Goal: Information Seeking & Learning: Learn about a topic

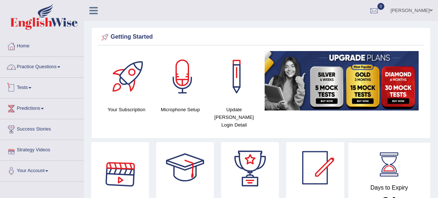
click at [48, 68] on link "Practice Questions" at bounding box center [41, 66] width 83 height 18
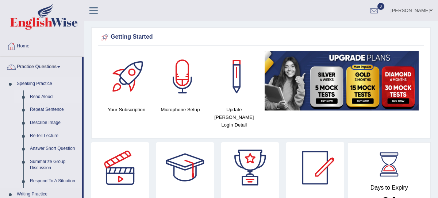
click at [43, 100] on link "Read Aloud" at bounding box center [54, 97] width 55 height 13
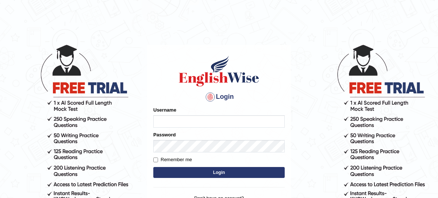
type input "nagindra"
click at [209, 126] on input "nagindra" at bounding box center [218, 121] width 131 height 12
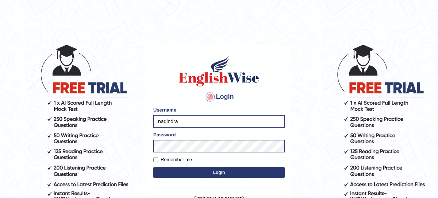
click at [208, 175] on button "Login" at bounding box center [218, 172] width 131 height 11
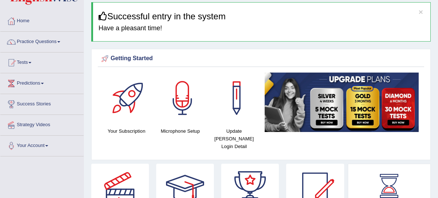
scroll to position [10, 0]
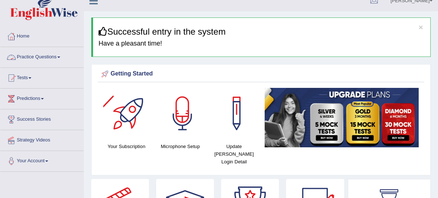
click at [43, 57] on link "Practice Questions" at bounding box center [41, 56] width 83 height 18
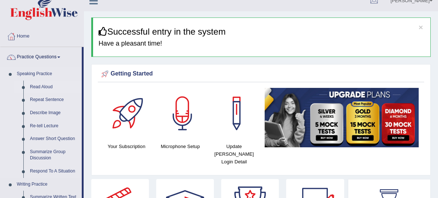
click at [42, 84] on link "Read Aloud" at bounding box center [54, 87] width 55 height 13
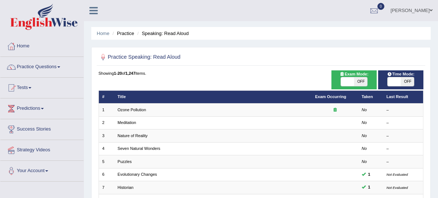
click at [361, 83] on span "OFF" at bounding box center [360, 81] width 13 height 9
checkbox input "true"
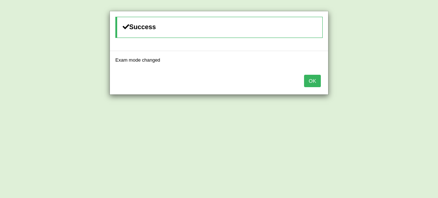
click at [317, 80] on button "OK" at bounding box center [312, 81] width 17 height 12
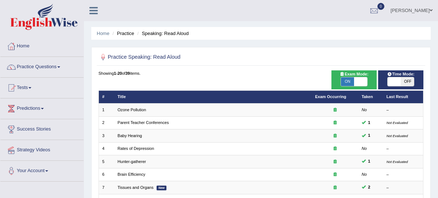
click at [407, 82] on span "OFF" at bounding box center [407, 81] width 13 height 9
checkbox input "true"
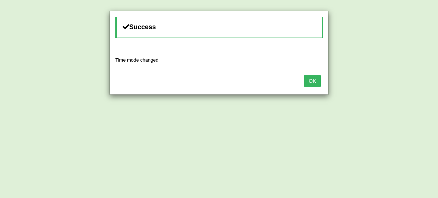
click at [315, 82] on button "OK" at bounding box center [312, 81] width 17 height 12
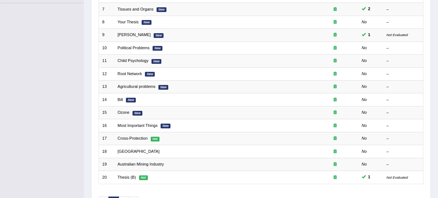
scroll to position [219, 0]
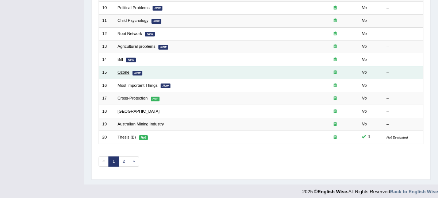
click at [124, 70] on link "Ozone" at bounding box center [124, 72] width 12 height 4
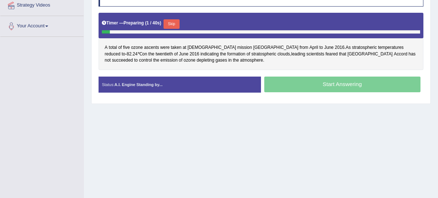
scroll to position [127, 0]
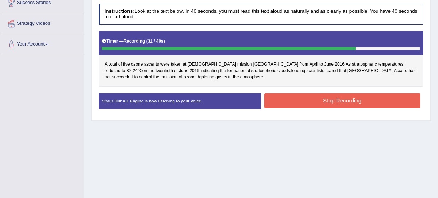
click at [338, 99] on button "Stop Recording" at bounding box center [342, 100] width 156 height 14
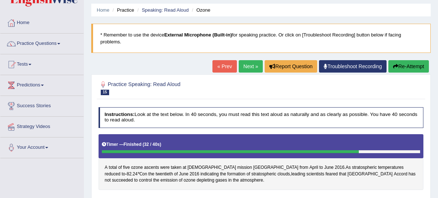
scroll to position [0, 0]
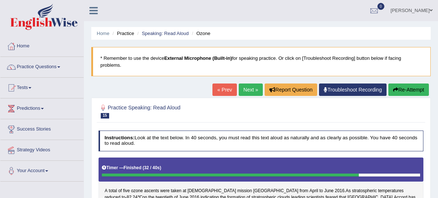
click at [249, 88] on link "Next »" at bounding box center [251, 90] width 24 height 12
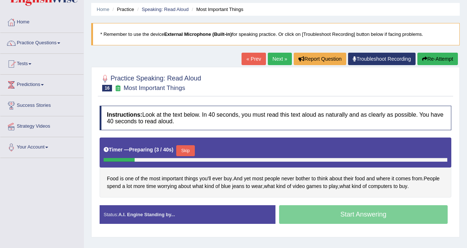
scroll to position [57, 0]
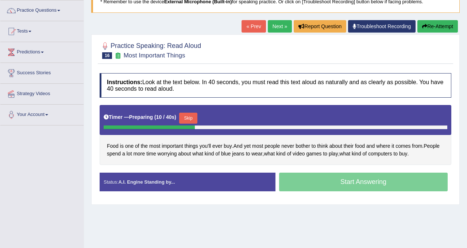
click at [190, 116] on button "Skip" at bounding box center [188, 117] width 18 height 11
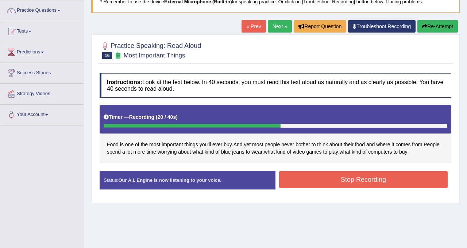
click at [367, 182] on button "Stop Recording" at bounding box center [363, 179] width 169 height 17
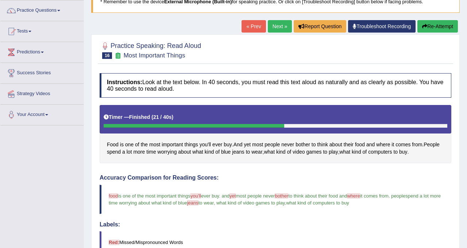
scroll to position [42, 0]
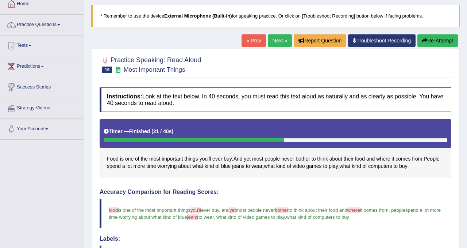
click at [274, 38] on link "Next »" at bounding box center [280, 40] width 24 height 12
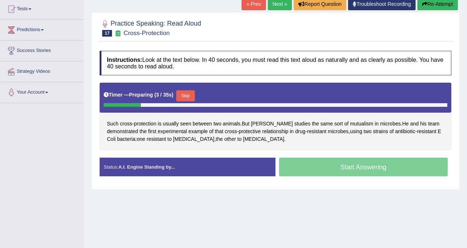
click at [193, 96] on button "Skip" at bounding box center [185, 95] width 18 height 11
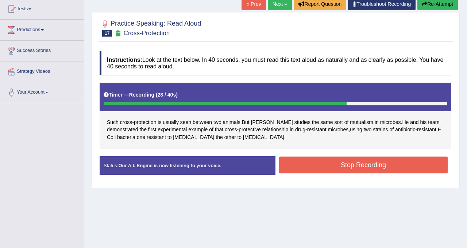
click at [341, 164] on button "Stop Recording" at bounding box center [363, 164] width 169 height 17
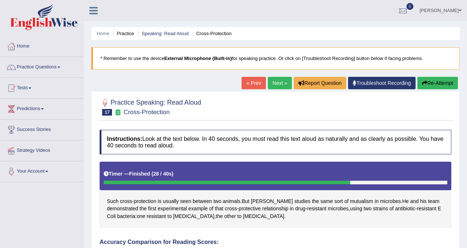
click at [271, 87] on link "Next »" at bounding box center [280, 83] width 24 height 12
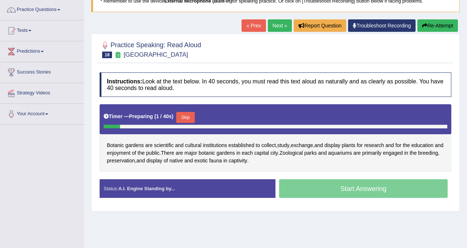
click at [190, 119] on button "Skip" at bounding box center [185, 117] width 18 height 11
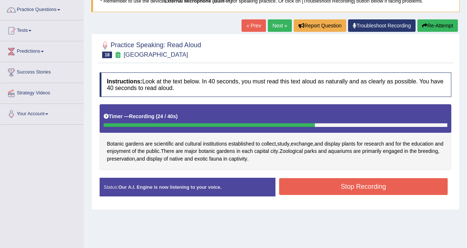
click at [318, 184] on button "Stop Recording" at bounding box center [363, 186] width 169 height 17
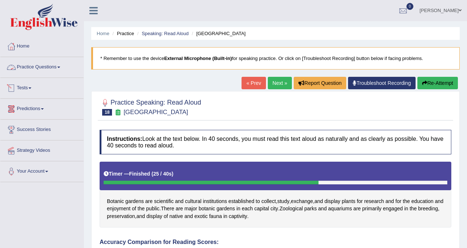
click at [62, 69] on link "Practice Questions" at bounding box center [41, 66] width 83 height 18
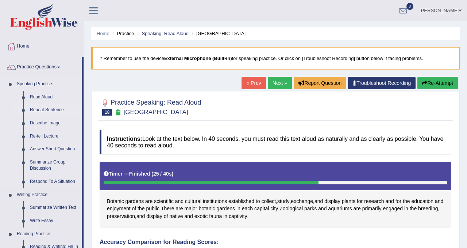
click at [38, 107] on link "Repeat Sentence" at bounding box center [54, 109] width 55 height 13
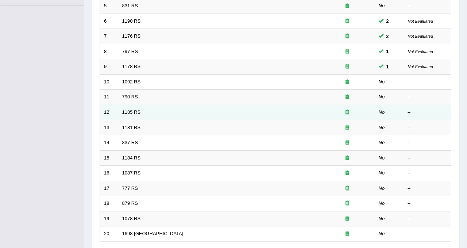
scroll to position [177, 0]
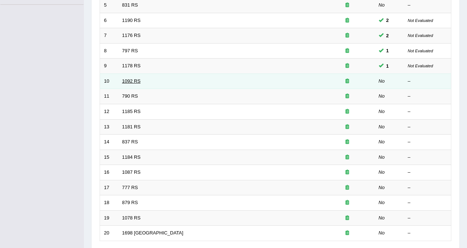
click at [131, 80] on link "1092 RS" at bounding box center [131, 80] width 19 height 5
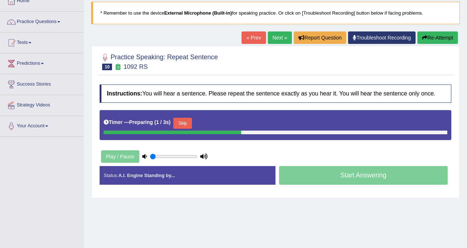
scroll to position [52, 0]
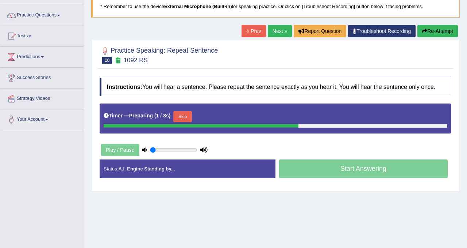
click at [186, 122] on button "Skip" at bounding box center [182, 116] width 18 height 11
click at [223, 122] on button "Skip" at bounding box center [215, 116] width 18 height 11
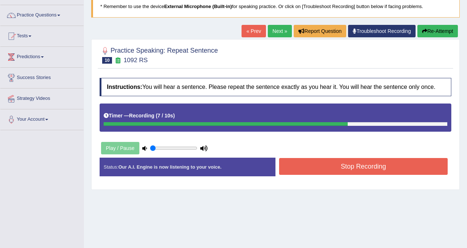
click at [350, 175] on button "Stop Recording" at bounding box center [363, 166] width 169 height 17
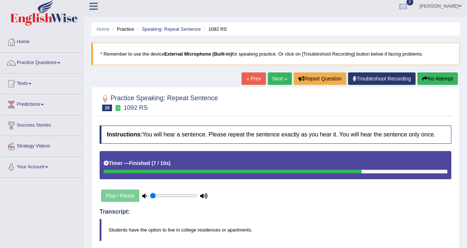
scroll to position [0, 0]
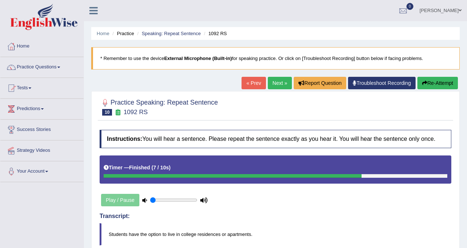
click at [433, 82] on button "Re-Attempt" at bounding box center [438, 83] width 41 height 12
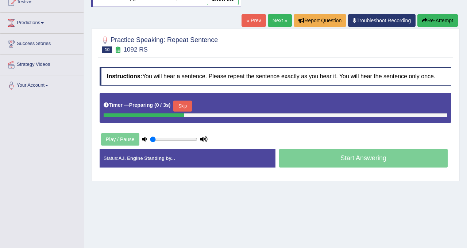
click at [189, 107] on button "Skip" at bounding box center [182, 105] width 18 height 11
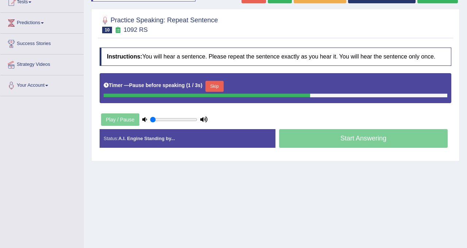
click at [214, 92] on button "Skip" at bounding box center [215, 86] width 18 height 11
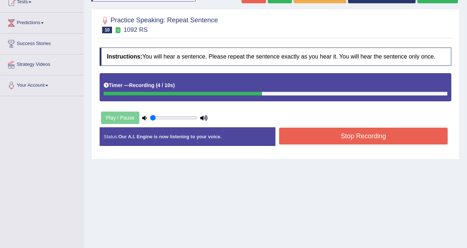
click at [376, 142] on button "Stop Recording" at bounding box center [363, 135] width 169 height 17
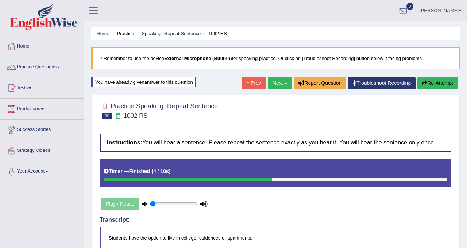
click at [430, 88] on button "Re-Attempt" at bounding box center [438, 83] width 41 height 12
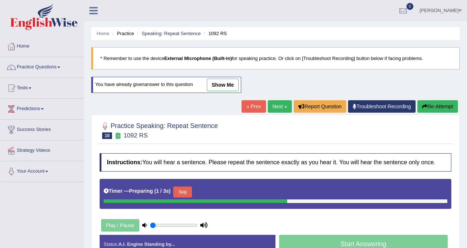
click at [180, 197] on button "Skip" at bounding box center [182, 191] width 18 height 11
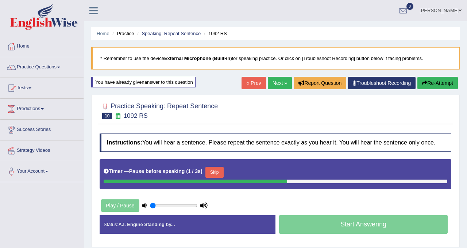
click at [222, 177] on button "Skip" at bounding box center [215, 171] width 18 height 11
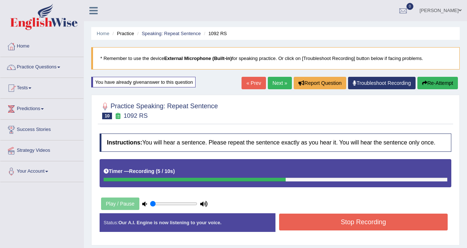
click at [353, 230] on button "Stop Recording" at bounding box center [363, 221] width 169 height 17
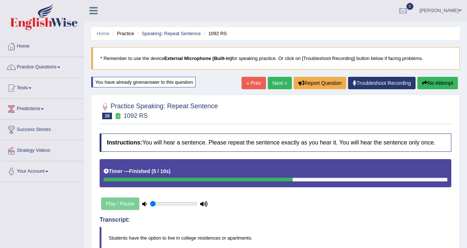
click at [277, 83] on link "Next »" at bounding box center [280, 83] width 24 height 12
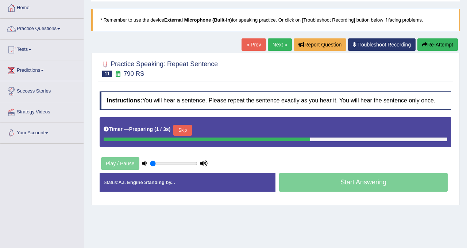
click at [191, 135] on button "Skip" at bounding box center [182, 129] width 18 height 11
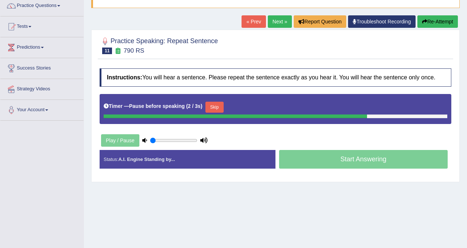
scroll to position [60, 0]
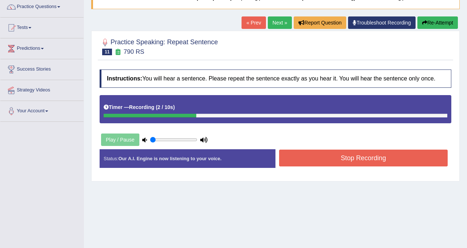
click at [442, 25] on button "Re-Attempt" at bounding box center [438, 22] width 41 height 12
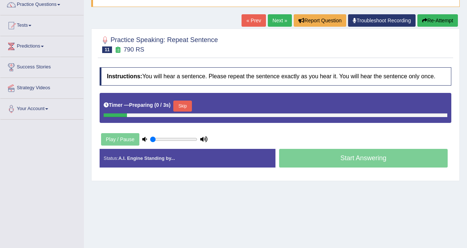
scroll to position [62, 0]
click at [185, 111] on button "Skip" at bounding box center [182, 105] width 18 height 11
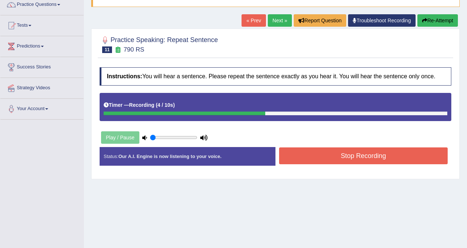
click at [383, 164] on button "Stop Recording" at bounding box center [363, 155] width 169 height 17
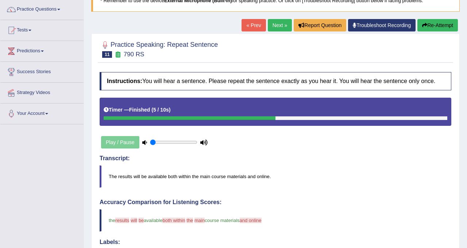
scroll to position [52, 0]
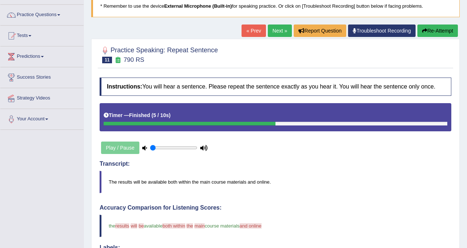
click at [283, 32] on link "Next »" at bounding box center [280, 30] width 24 height 12
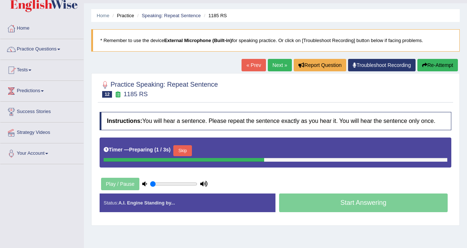
click at [190, 152] on button "Skip" at bounding box center [182, 150] width 18 height 11
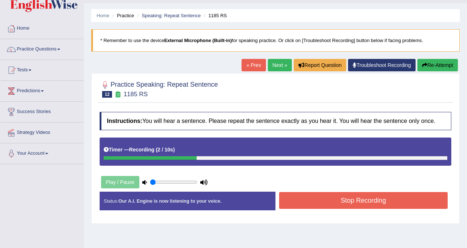
click at [320, 206] on button "Stop Recording" at bounding box center [363, 200] width 169 height 17
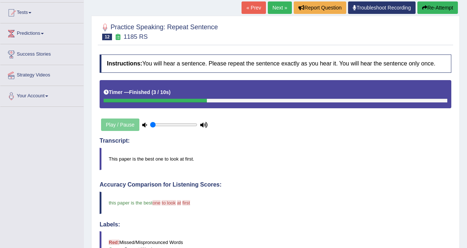
scroll to position [49, 0]
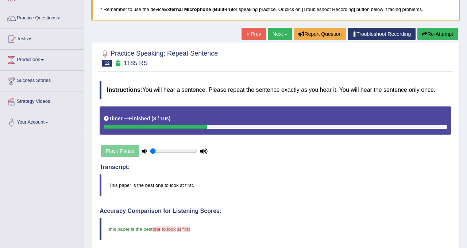
click at [274, 35] on link "Next »" at bounding box center [280, 34] width 24 height 12
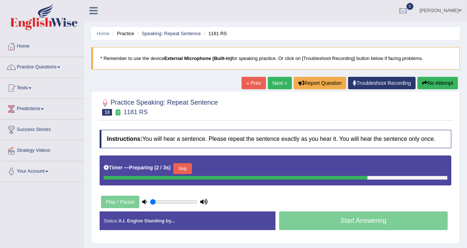
click at [187, 171] on button "Skip" at bounding box center [182, 168] width 18 height 11
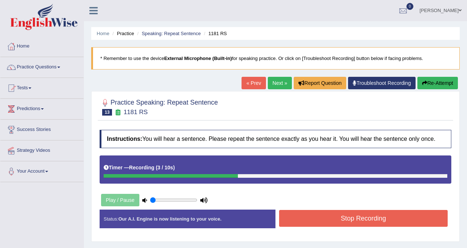
click at [361, 224] on button "Stop Recording" at bounding box center [363, 218] width 169 height 17
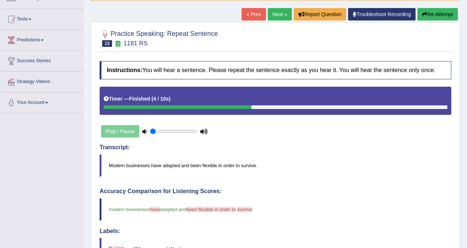
scroll to position [64, 0]
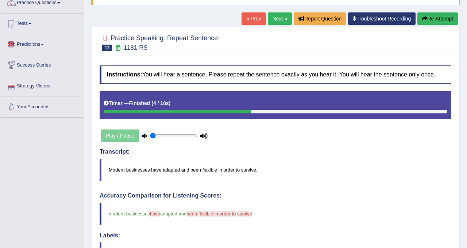
click at [36, 42] on link "Predictions" at bounding box center [41, 43] width 83 height 18
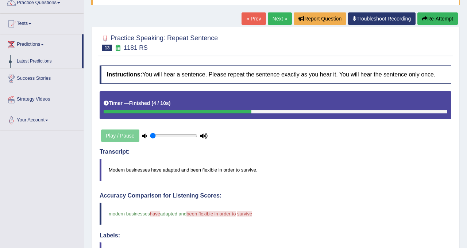
click at [36, 42] on link "Predictions" at bounding box center [40, 43] width 81 height 18
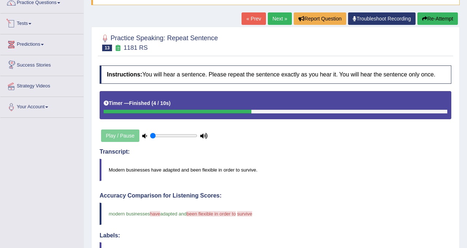
click at [34, 24] on link "Tests" at bounding box center [41, 23] width 83 height 18
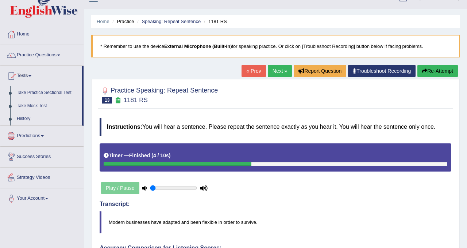
scroll to position [0, 0]
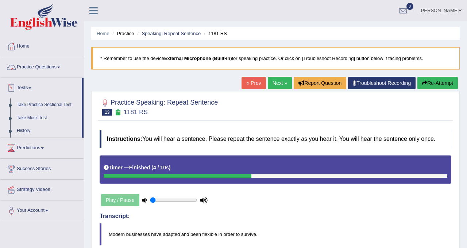
click at [47, 68] on link "Practice Questions" at bounding box center [41, 66] width 83 height 18
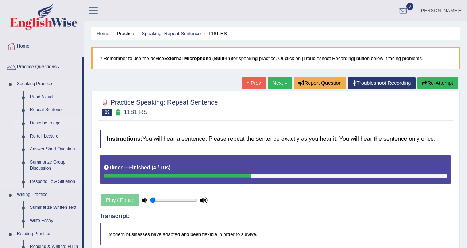
click at [39, 121] on link "Describe Image" at bounding box center [54, 122] width 55 height 13
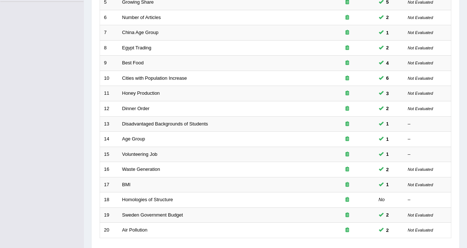
scroll to position [236, 0]
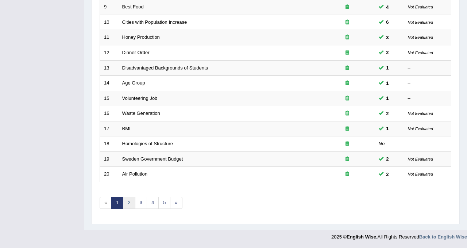
click at [131, 202] on link "2" at bounding box center [129, 202] width 12 height 12
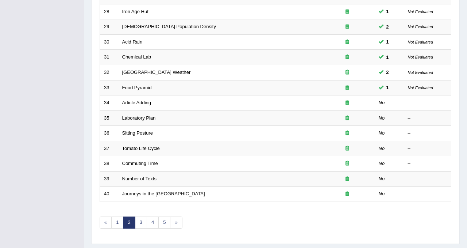
scroll to position [236, 0]
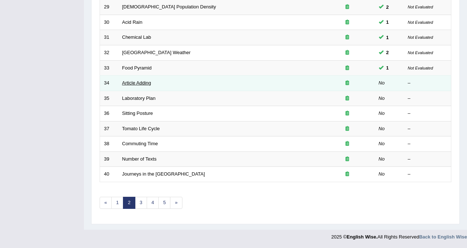
click at [133, 83] on link "Article Adding" at bounding box center [136, 82] width 29 height 5
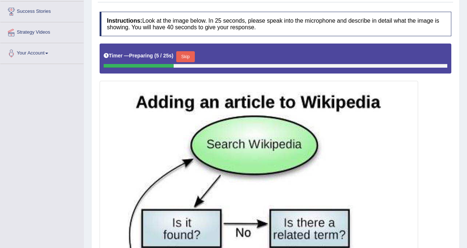
scroll to position [111, 0]
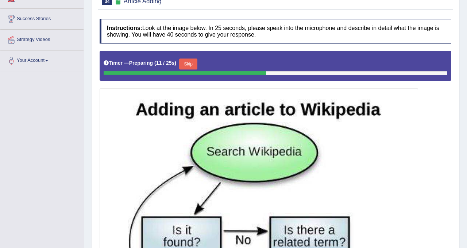
click at [192, 63] on button "Skip" at bounding box center [188, 63] width 18 height 11
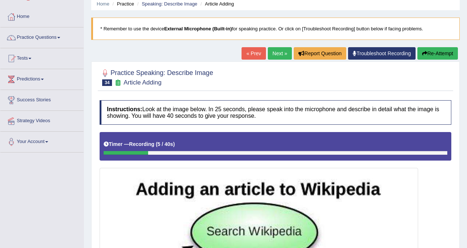
scroll to position [0, 0]
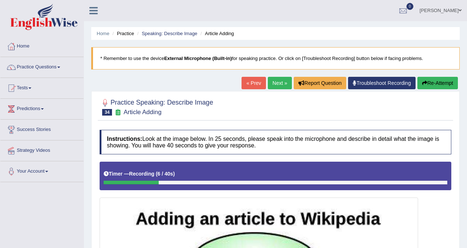
click at [425, 80] on icon "button" at bounding box center [424, 82] width 5 height 5
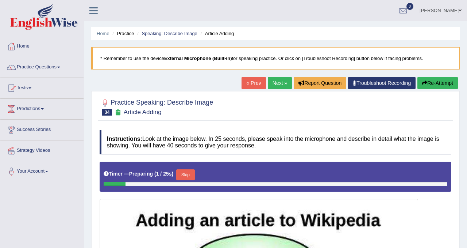
click at [188, 174] on button "Skip" at bounding box center [185, 174] width 18 height 11
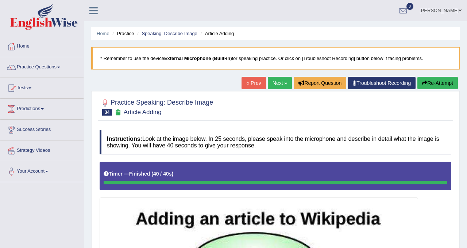
click at [276, 79] on link "Next »" at bounding box center [280, 83] width 24 height 12
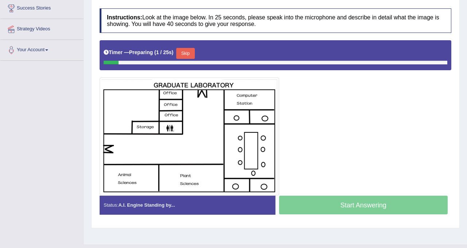
scroll to position [121, 0]
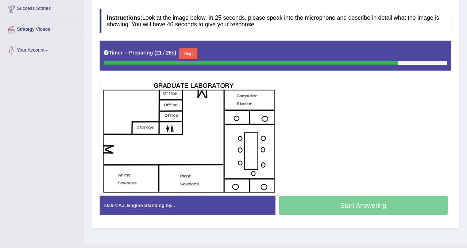
click at [192, 54] on button "Skip" at bounding box center [188, 53] width 18 height 11
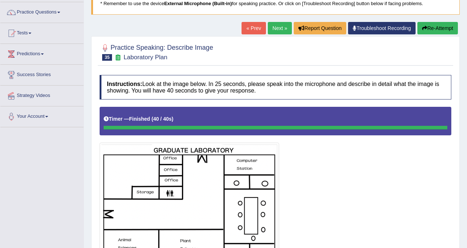
scroll to position [0, 0]
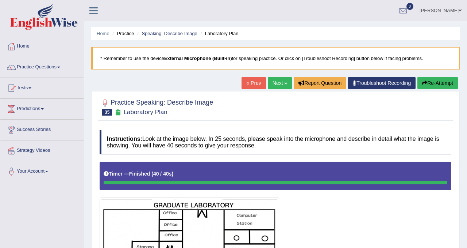
click at [283, 83] on link "Next »" at bounding box center [280, 83] width 24 height 12
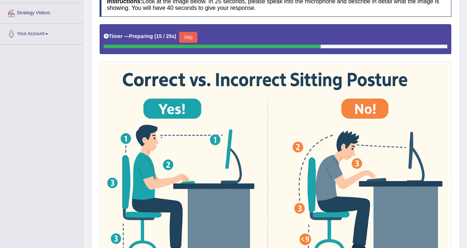
scroll to position [139, 0]
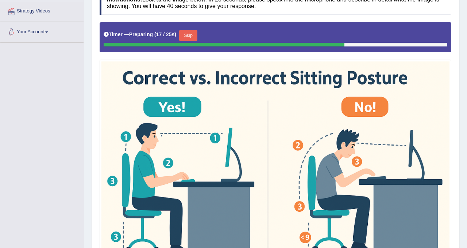
click at [195, 33] on button "Skip" at bounding box center [188, 35] width 18 height 11
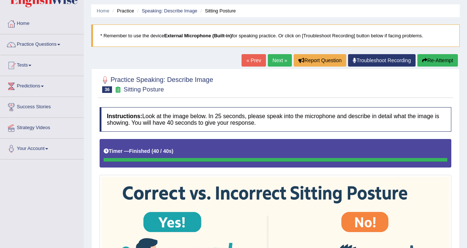
scroll to position [6, 0]
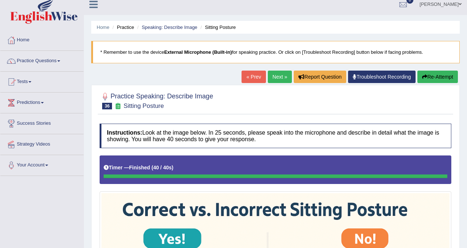
click at [284, 76] on link "Next »" at bounding box center [280, 76] width 24 height 12
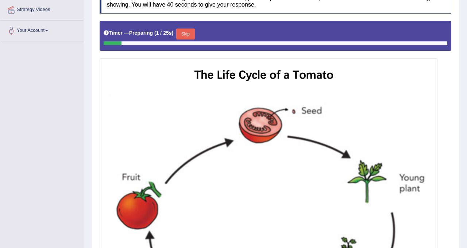
scroll to position [137, 0]
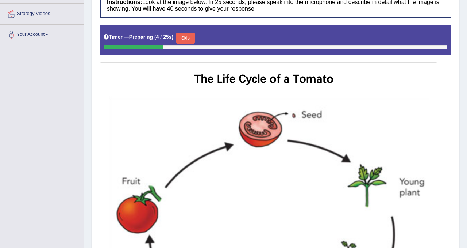
click at [188, 39] on button "Skip" at bounding box center [185, 37] width 18 height 11
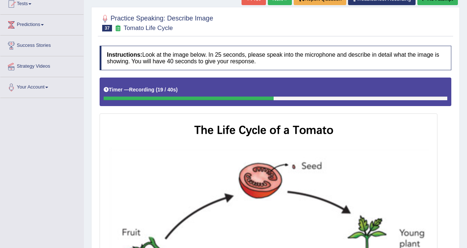
scroll to position [84, 0]
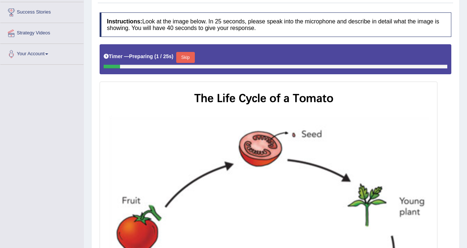
scroll to position [116, 0]
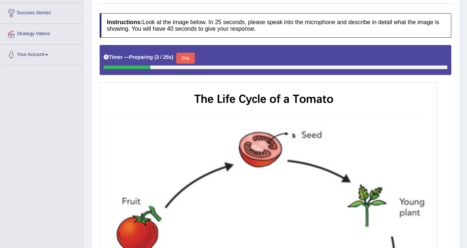
click at [192, 57] on button "Skip" at bounding box center [185, 58] width 18 height 11
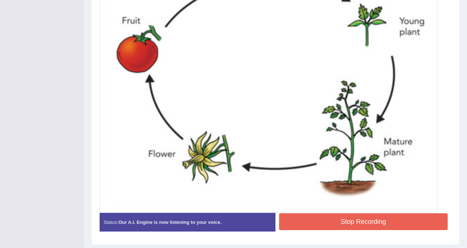
scroll to position [296, 0]
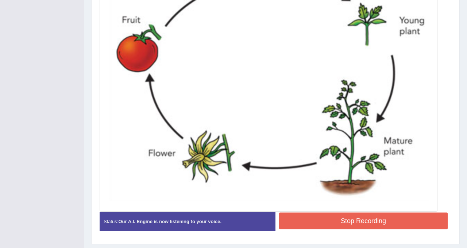
click at [358, 219] on button "Stop Recording" at bounding box center [363, 220] width 169 height 17
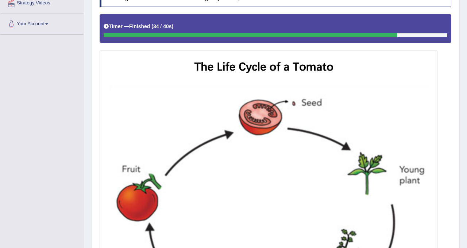
scroll to position [0, 0]
